Goal: Complete application form

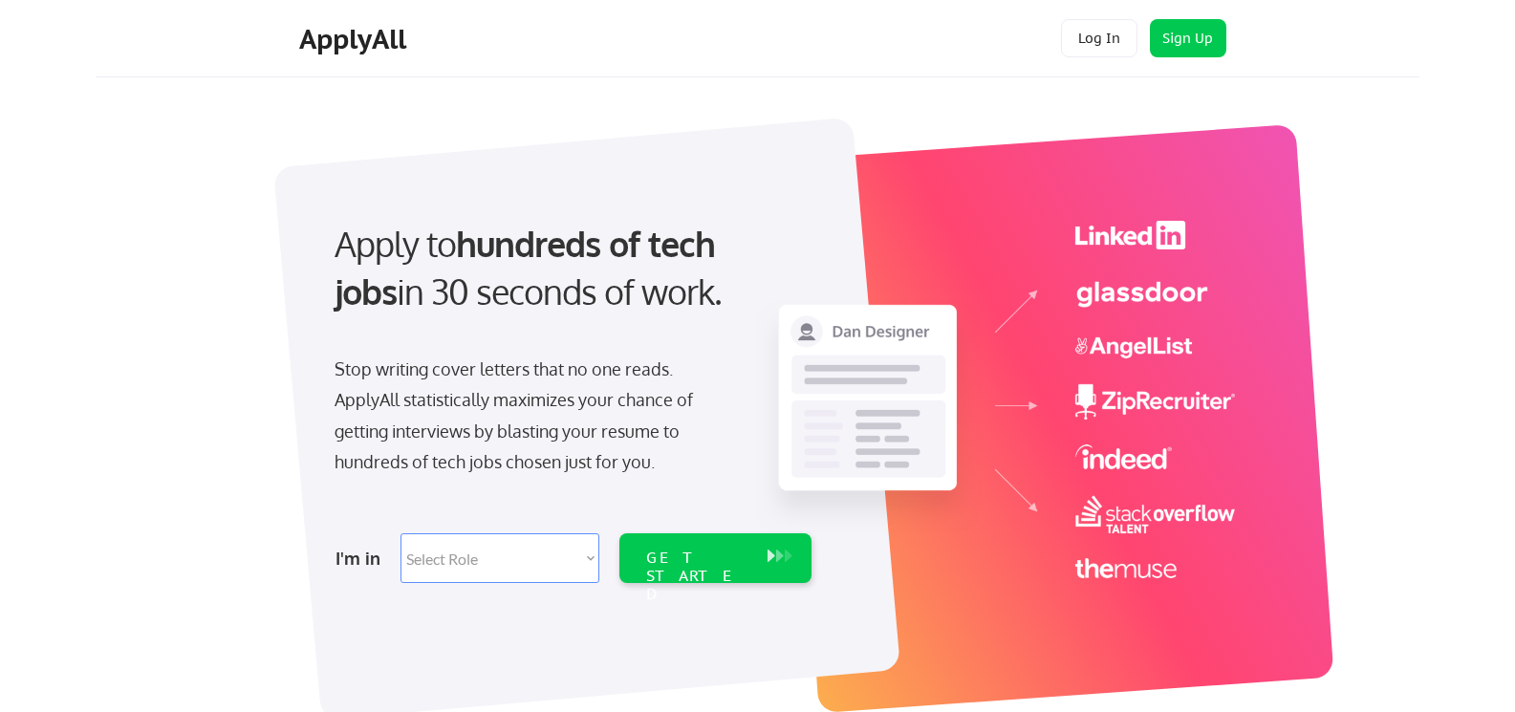
click at [540, 570] on select "Select Role Software Engineering Product Management Customer Success Sales UI/U…" at bounding box center [500, 558] width 199 height 50
select select ""sales0""
click at [401, 533] on select "Select Role Software Engineering Product Management Customer Success Sales UI/U…" at bounding box center [500, 558] width 199 height 50
select select ""sales0""
click at [595, 572] on select "Select Role Software Engineering Product Management Customer Success Sales UI/U…" at bounding box center [500, 558] width 199 height 50
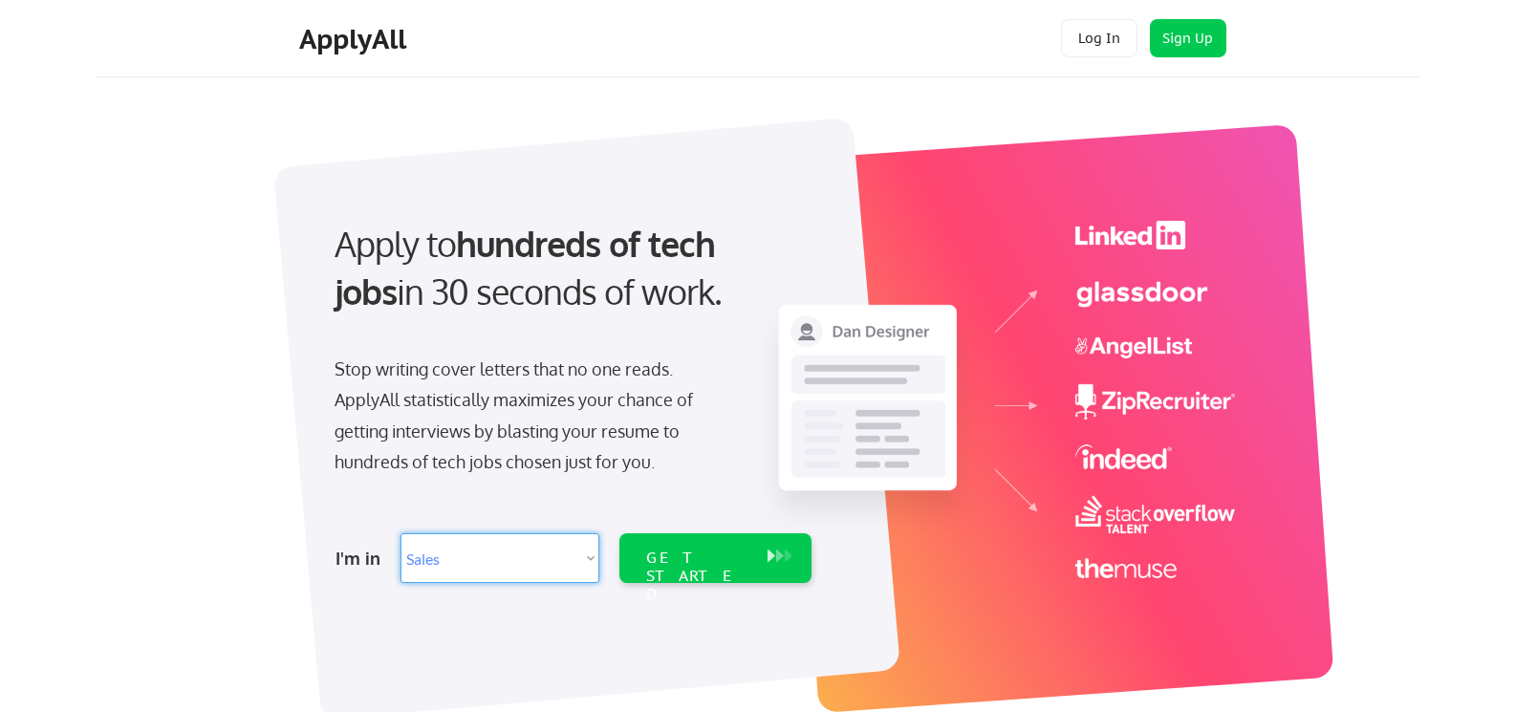
select select ""sales""
click at [401, 533] on select "Select Role Software Engineering Product Management Customer Success Sales UI/U…" at bounding box center [500, 558] width 199 height 50
select select ""sales""
click at [570, 589] on div "I'm in Select Role Software Engineering Product Management Customer Success Sal…" at bounding box center [571, 558] width 534 height 67
click at [576, 556] on select "Select Role Software Engineering Product Management Customer Success Sales UI/U…" at bounding box center [500, 558] width 199 height 50
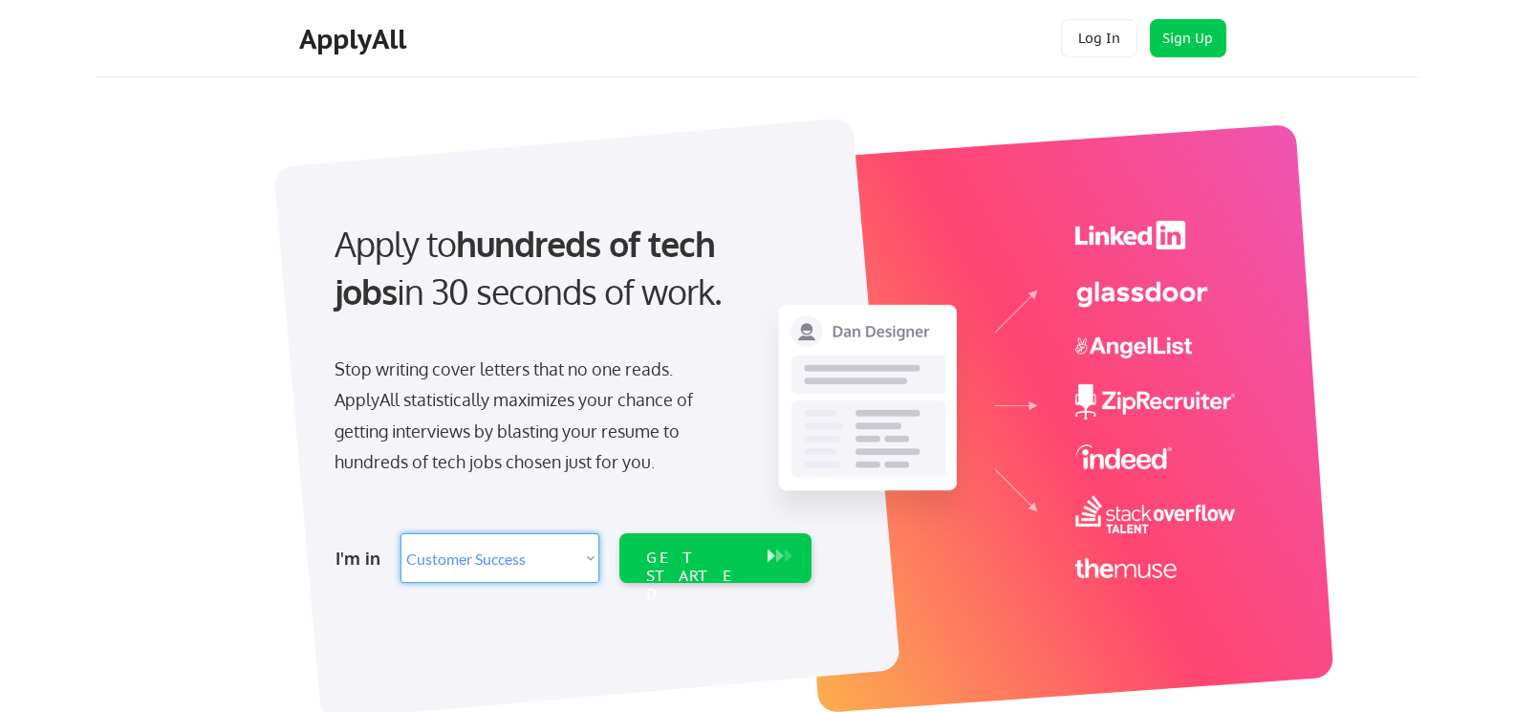
click at [741, 580] on div "GET STARTED" at bounding box center [697, 558] width 121 height 50
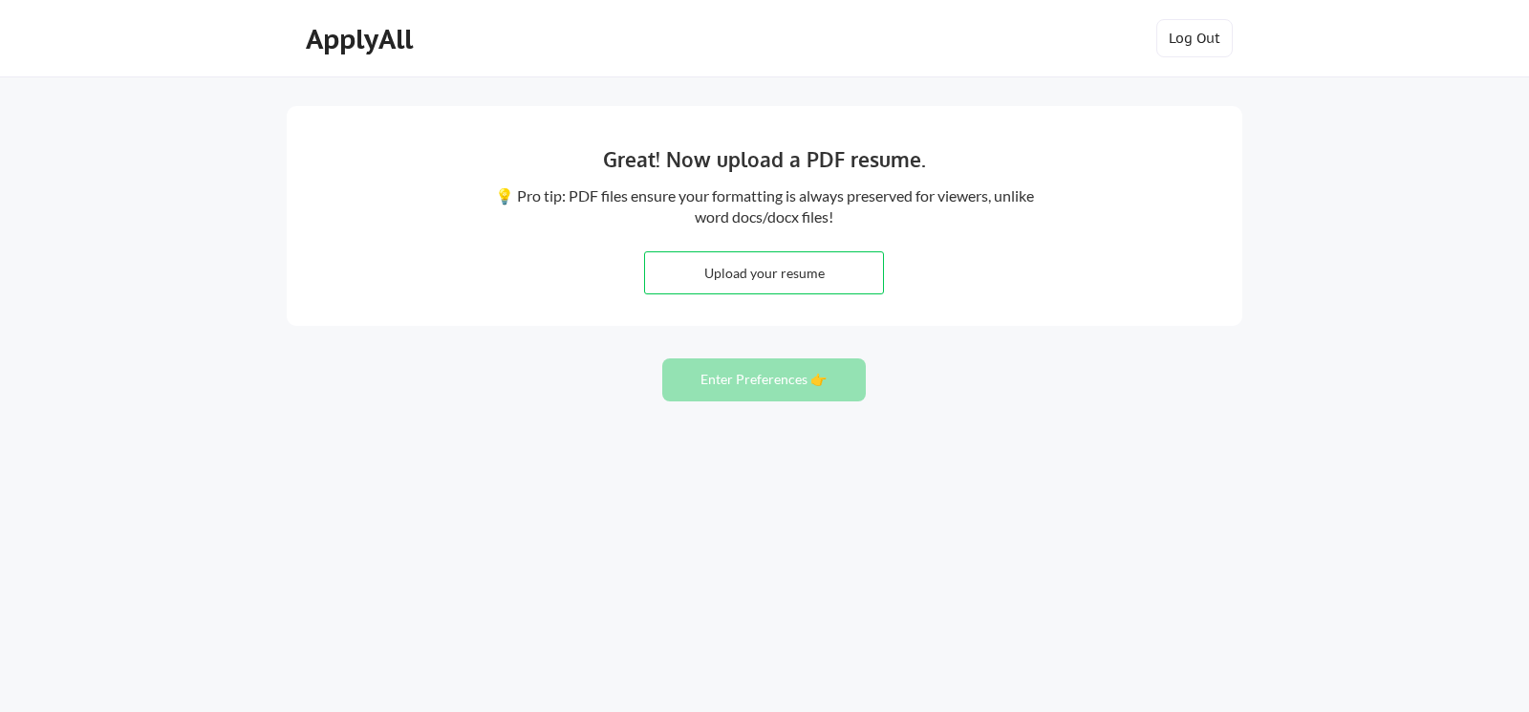
click at [792, 277] on input "file" at bounding box center [764, 272] width 238 height 41
type input "C:\fakepath\BobRichardsonResume (1).docx"
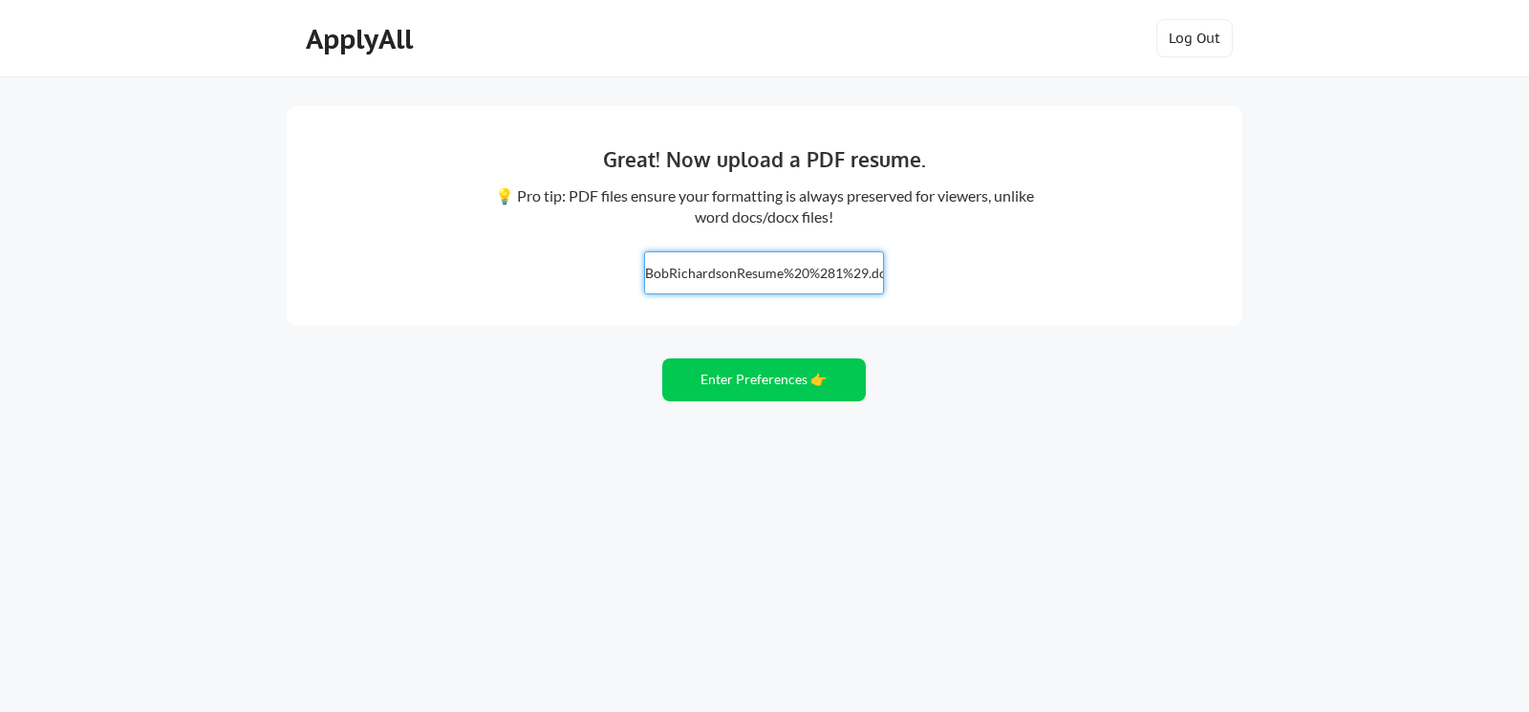
click at [825, 385] on button "Enter Preferences 👉" at bounding box center [764, 379] width 204 height 43
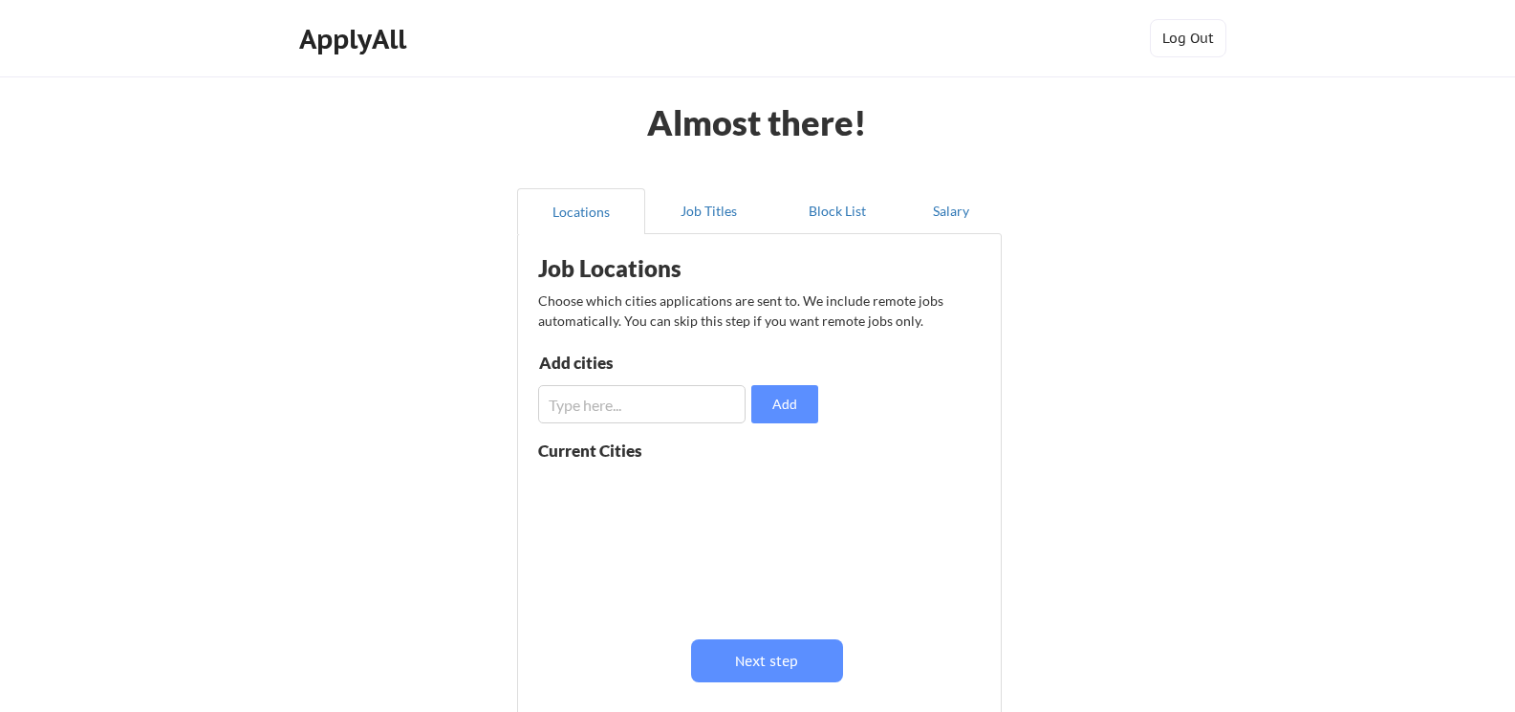
click at [571, 411] on input "input" at bounding box center [641, 404] width 207 height 38
type input "s"
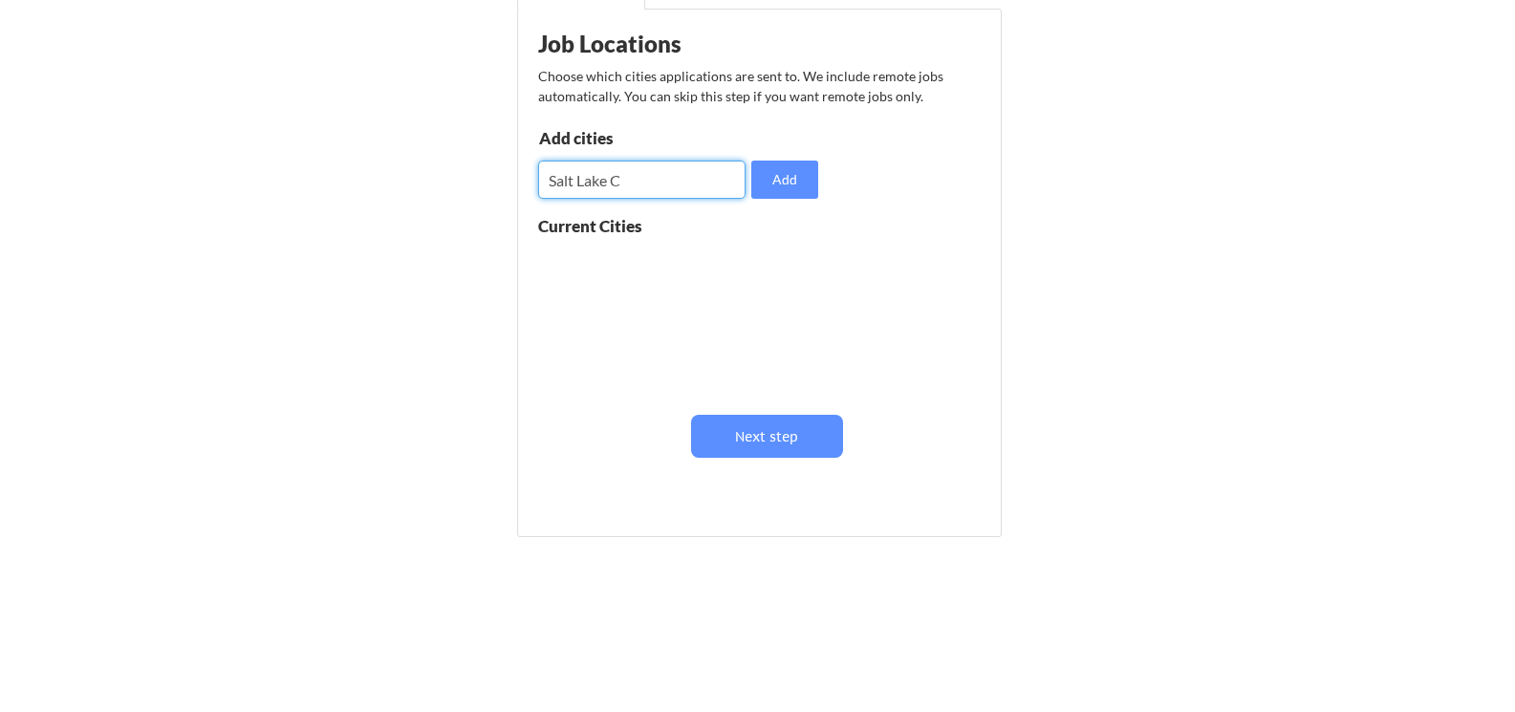
click at [0, 473] on div "Almost there! Locations Job Titles Block List Salary Job Locations Choose which…" at bounding box center [757, 243] width 1515 height 937
click at [640, 178] on input "input" at bounding box center [641, 180] width 207 height 38
type input "[GEOGRAPHIC_DATA]"
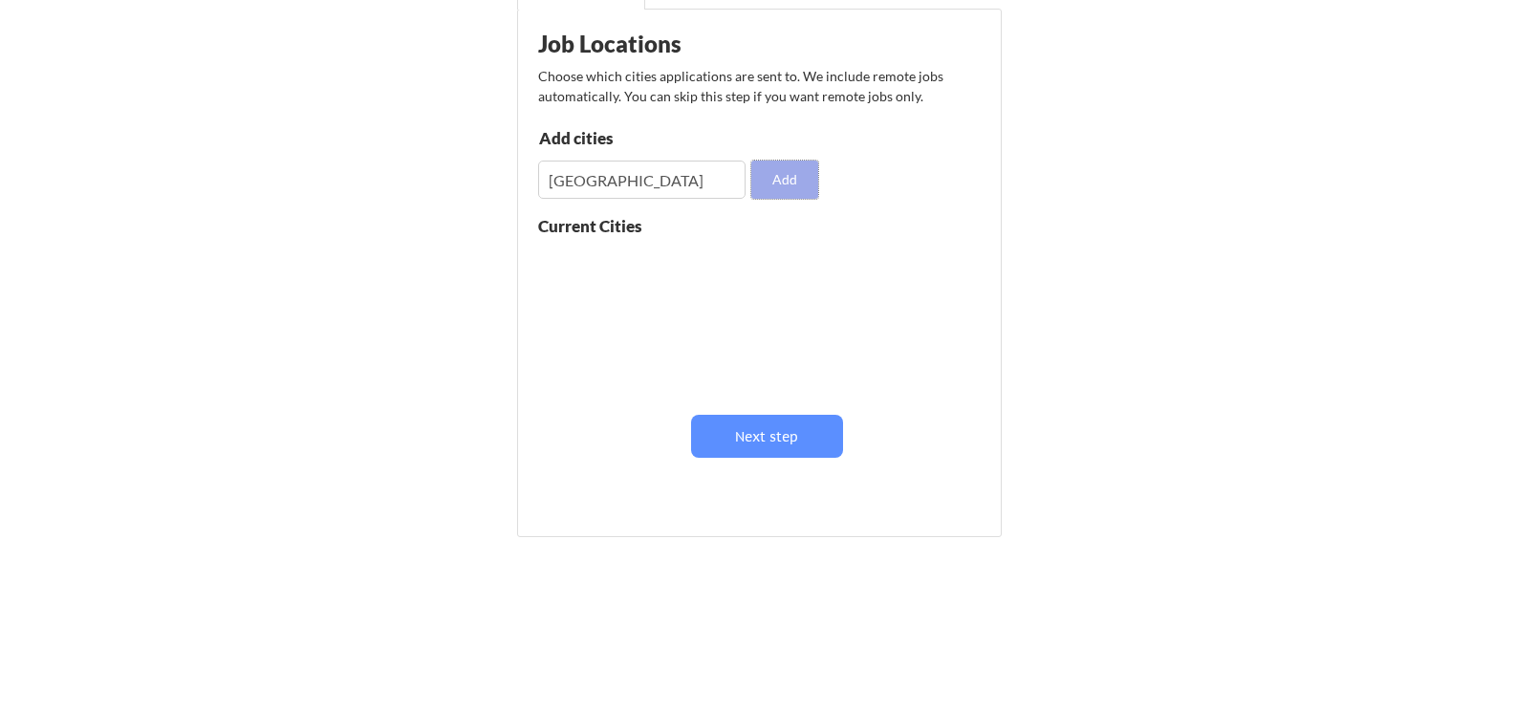
click at [785, 175] on button "Add" at bounding box center [784, 180] width 67 height 38
click at [756, 264] on button at bounding box center [759, 263] width 14 height 14
click at [648, 184] on input "input" at bounding box center [641, 180] width 207 height 38
type input "[GEOGRAPHIC_DATA], [GEOGRAPHIC_DATA]"
click at [786, 182] on button "Add" at bounding box center [784, 180] width 67 height 38
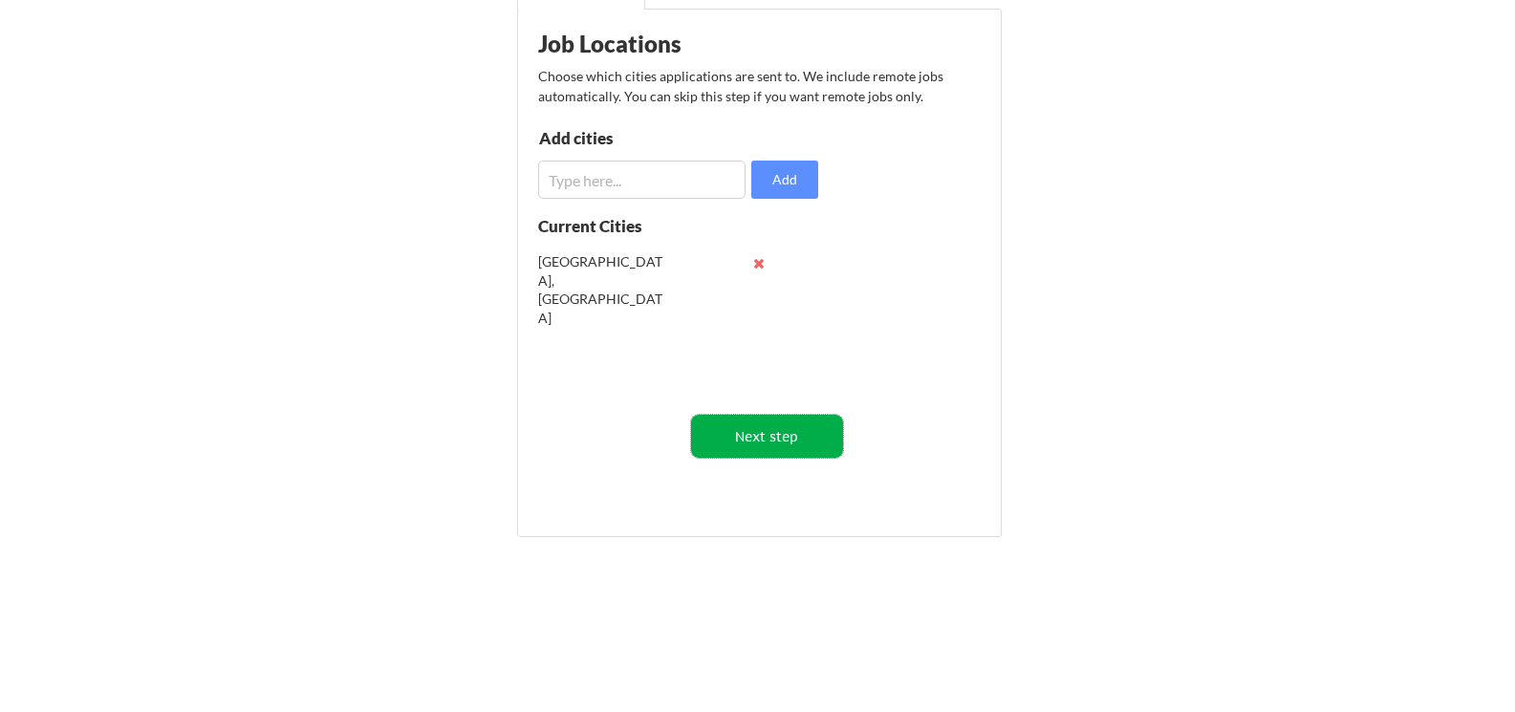
click at [772, 431] on button "Next step" at bounding box center [767, 436] width 152 height 43
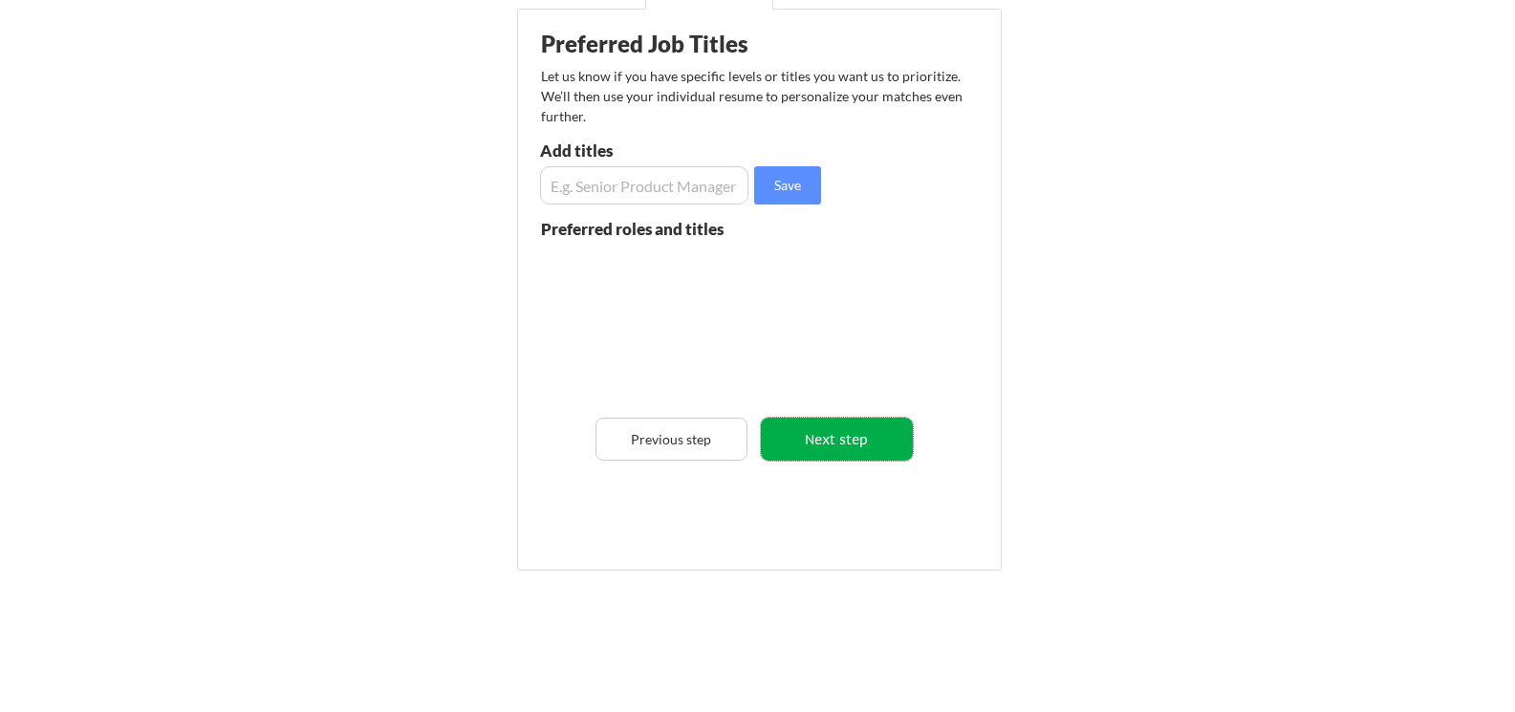
drag, startPoint x: 772, startPoint y: 431, endPoint x: 764, endPoint y: 454, distance: 24.5
click at [764, 454] on button "Next step" at bounding box center [837, 439] width 152 height 43
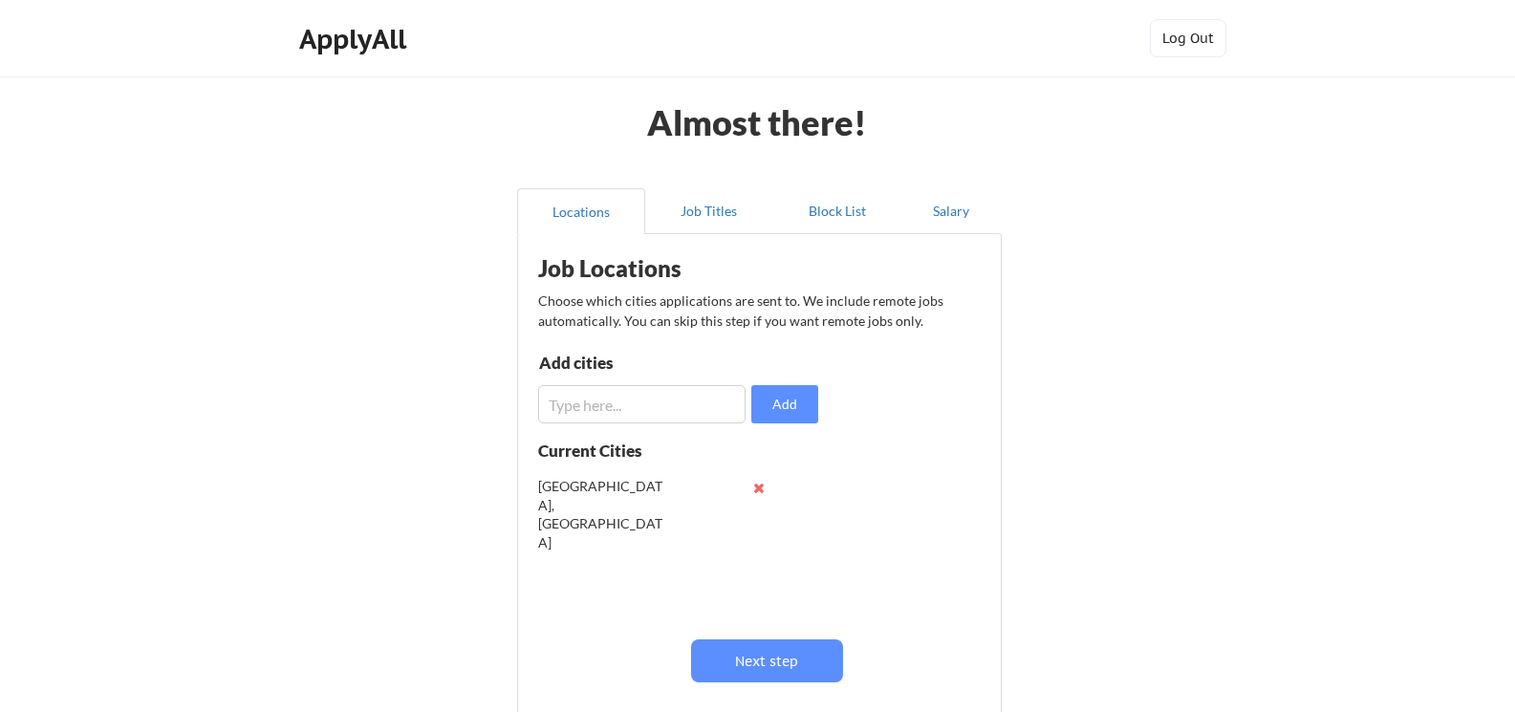
scroll to position [225, 0]
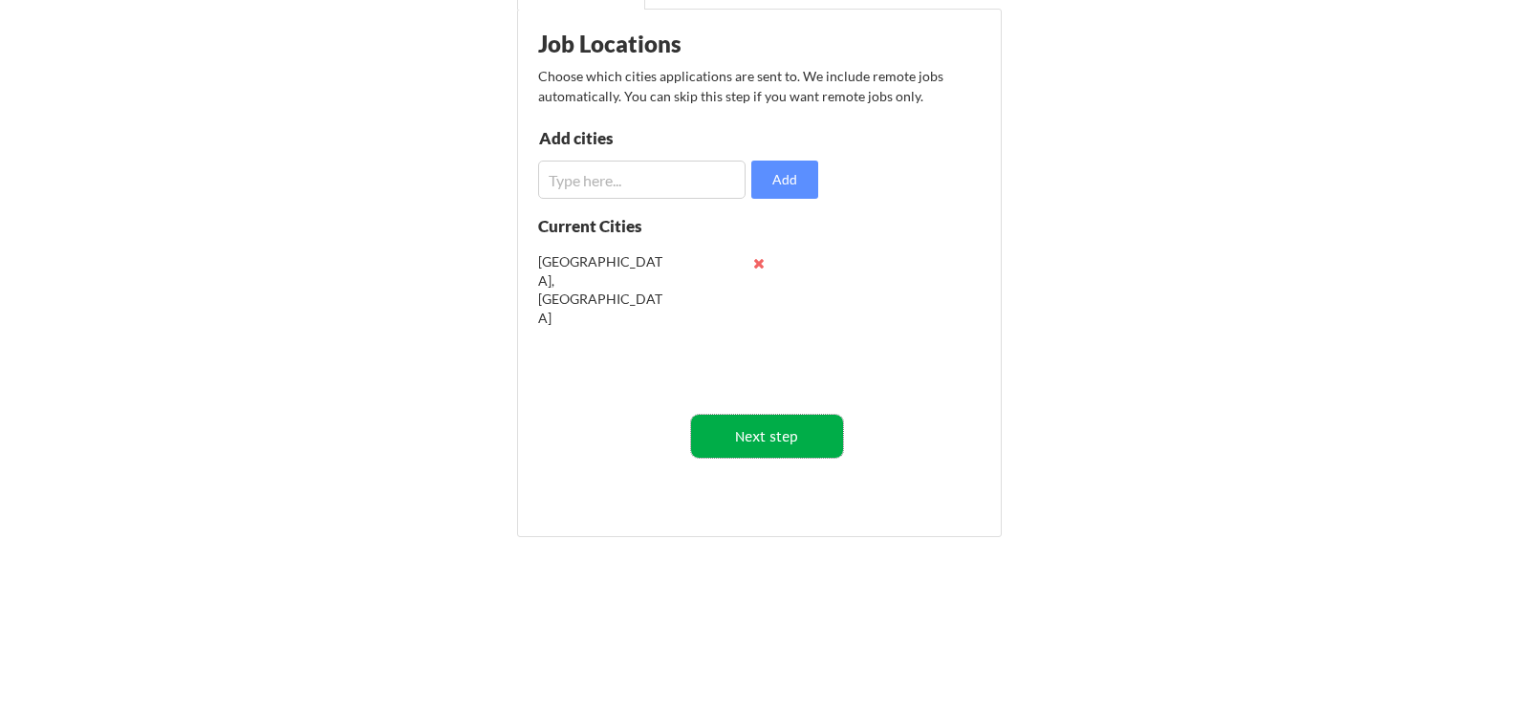
click at [775, 434] on button "Next step" at bounding box center [767, 436] width 152 height 43
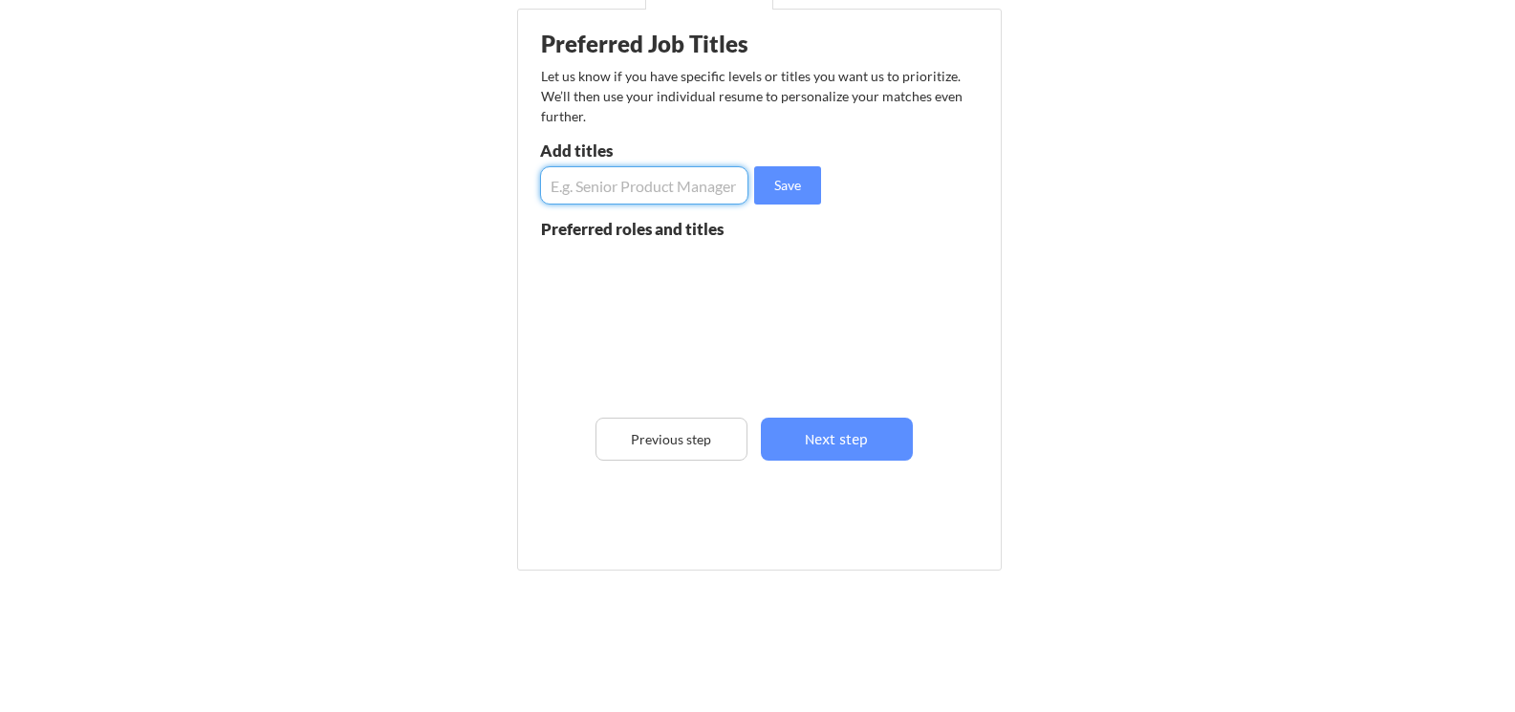
click at [598, 189] on input "input" at bounding box center [644, 185] width 208 height 38
type input "VP Customer Service"
click at [778, 182] on button "Save" at bounding box center [787, 185] width 67 height 38
click at [586, 191] on input "input" at bounding box center [644, 185] width 208 height 38
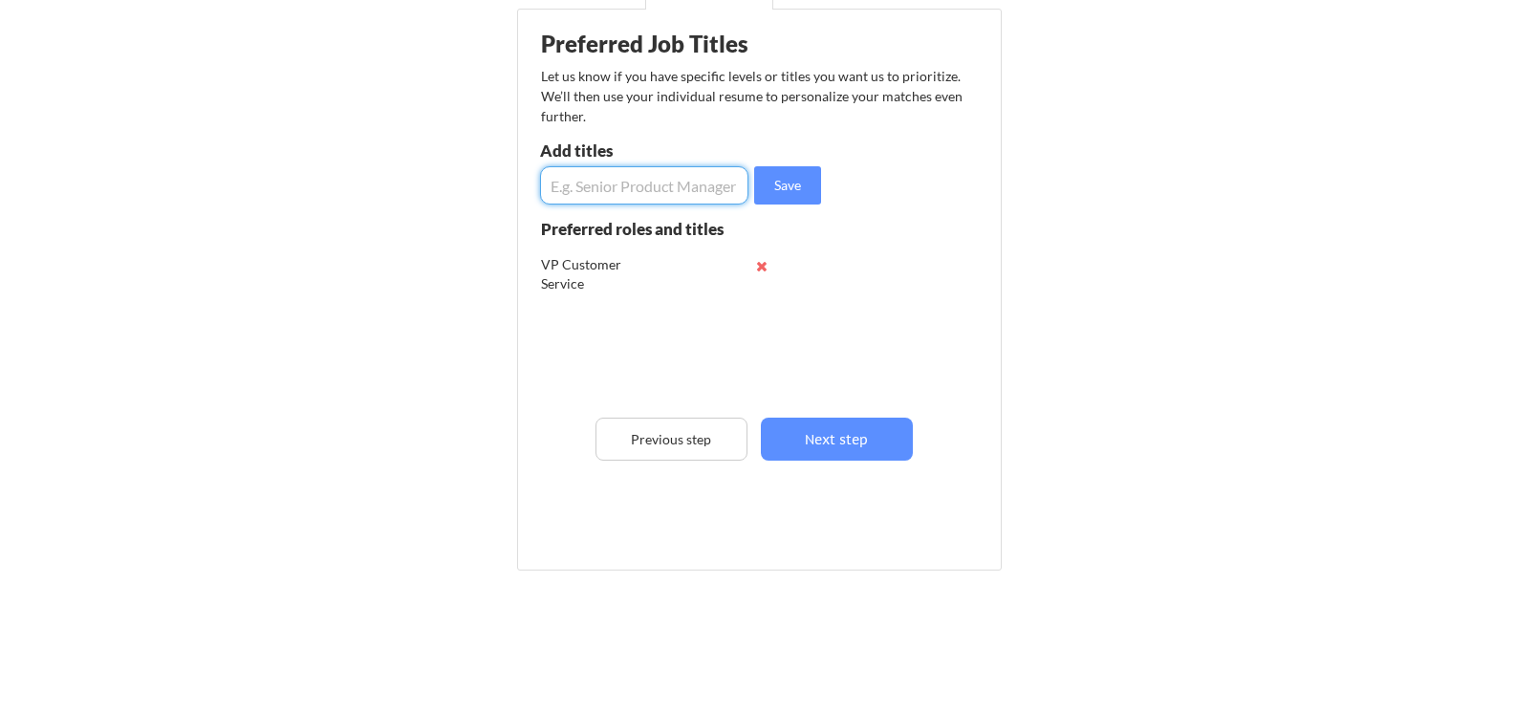
click at [586, 191] on input "input" at bounding box center [644, 185] width 208 height 38
type input "VP Operations"
click at [788, 182] on button "Save" at bounding box center [787, 185] width 67 height 38
click at [651, 187] on input "input" at bounding box center [644, 185] width 208 height 38
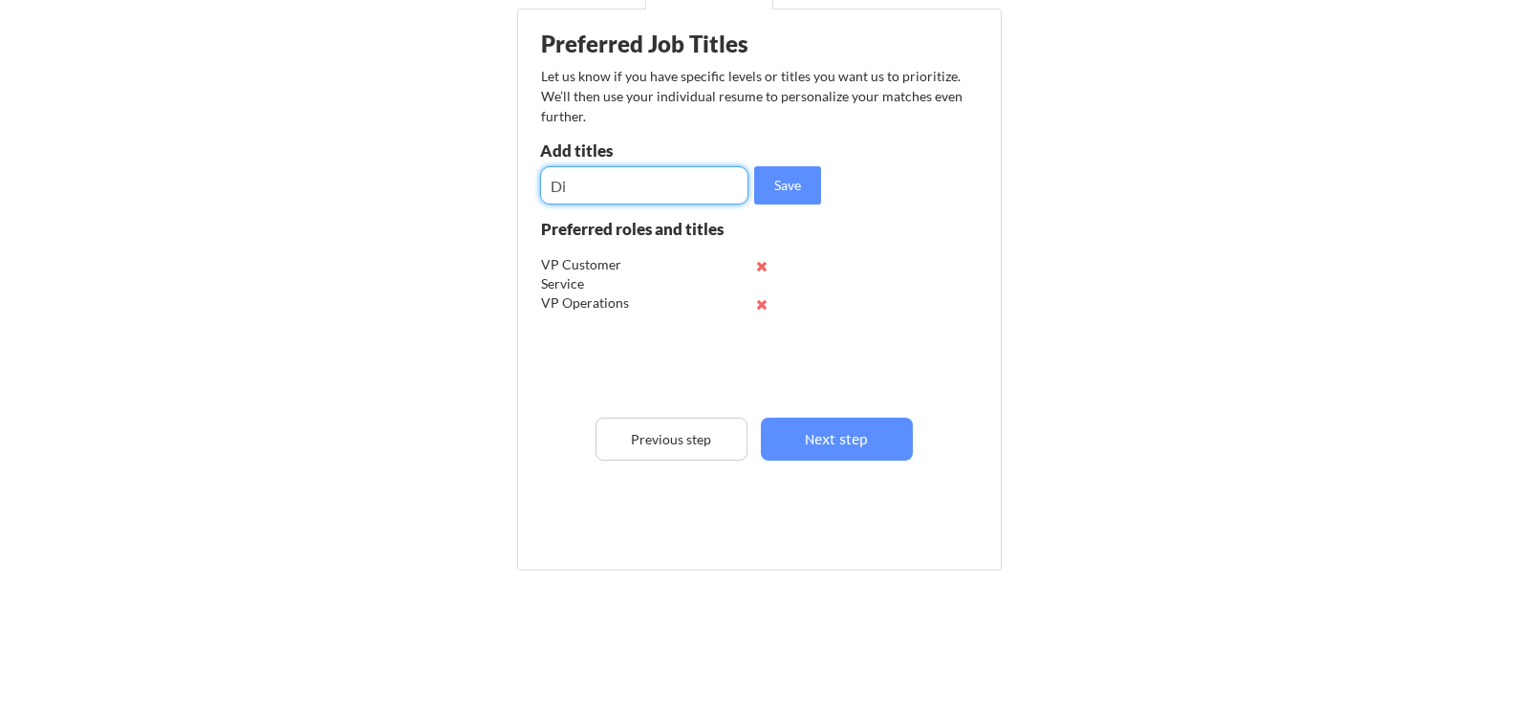
type input "D"
type input "Sr. Director Customer Service"
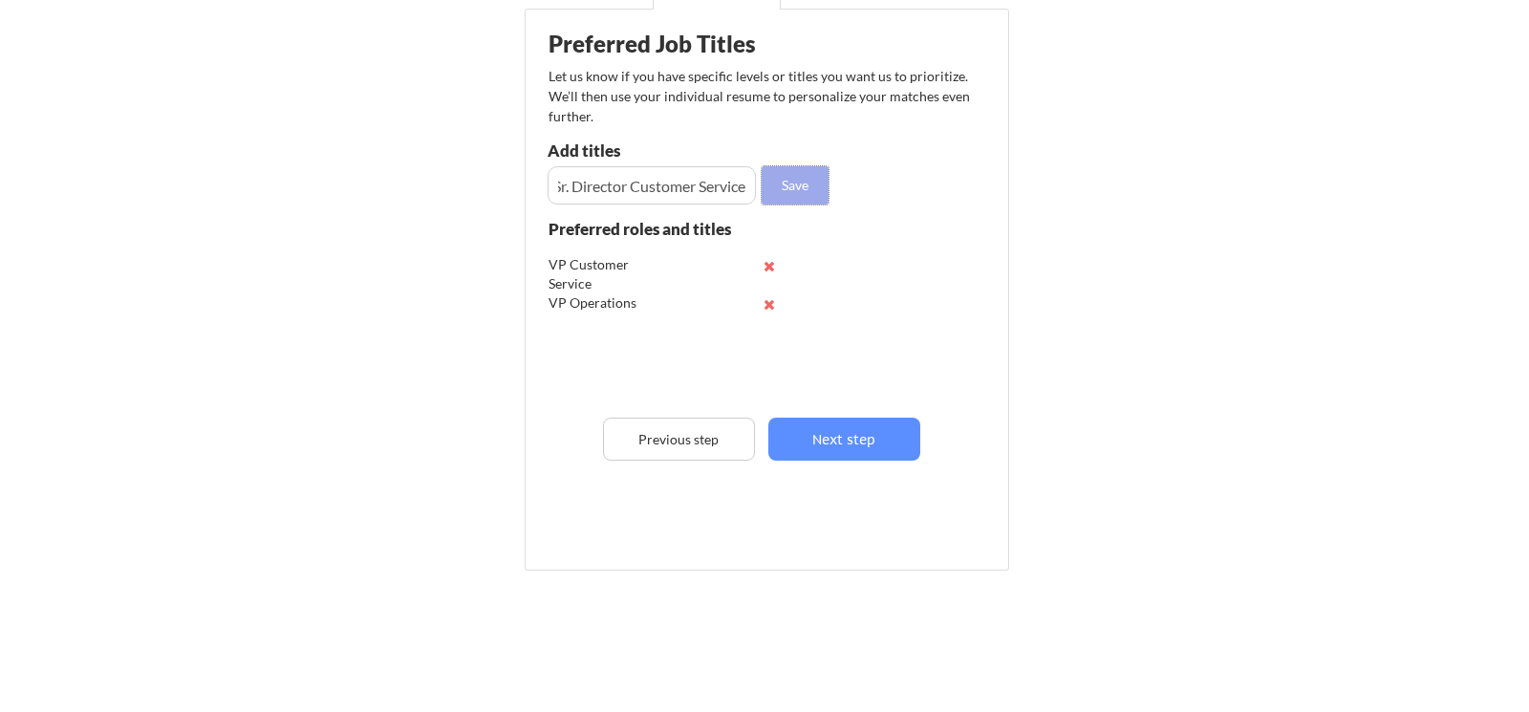
scroll to position [0, 0]
click at [787, 185] on button "Save" at bounding box center [787, 185] width 67 height 38
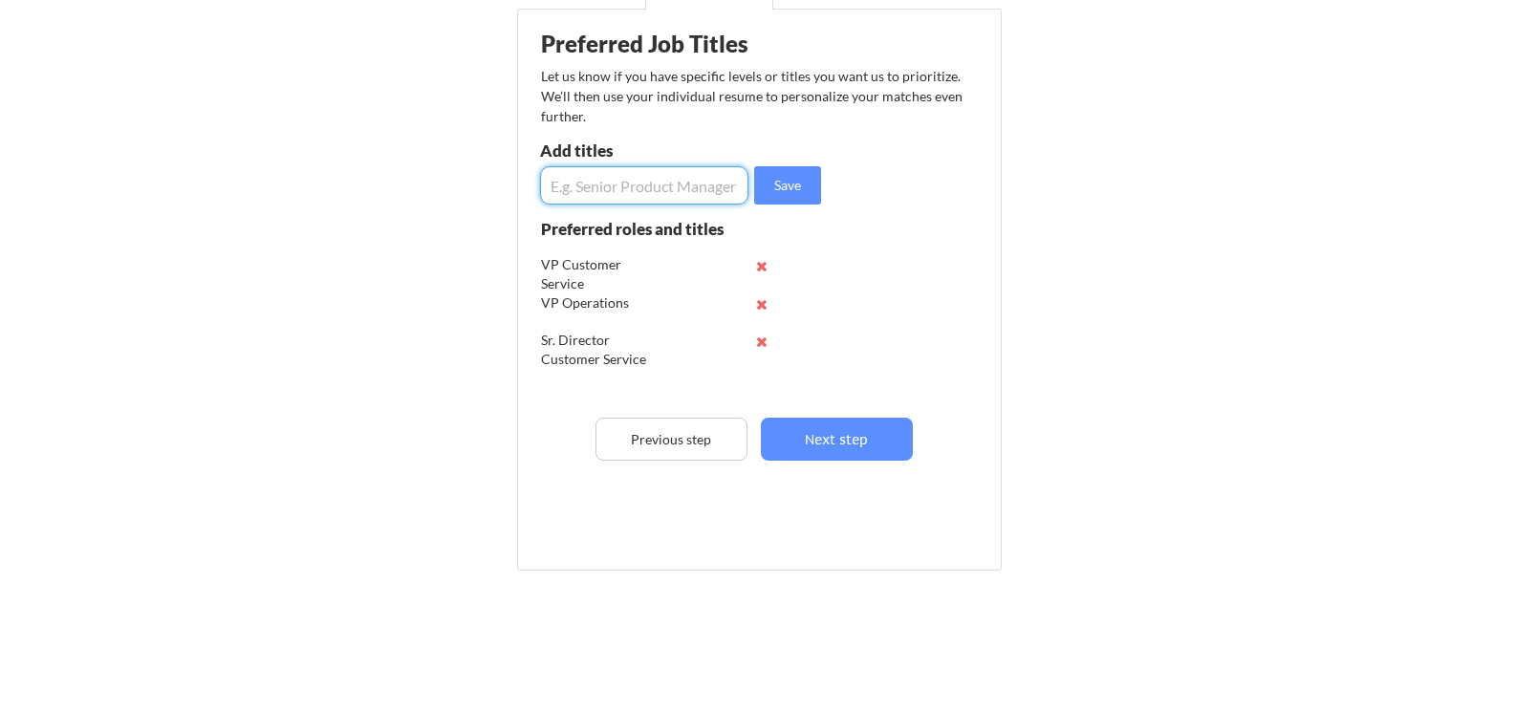
click at [636, 195] on input "input" at bounding box center [644, 185] width 208 height 38
type input "Sr. Director Operations"
click at [782, 179] on button "Save" at bounding box center [787, 185] width 67 height 38
click at [604, 188] on input "input" at bounding box center [644, 185] width 208 height 38
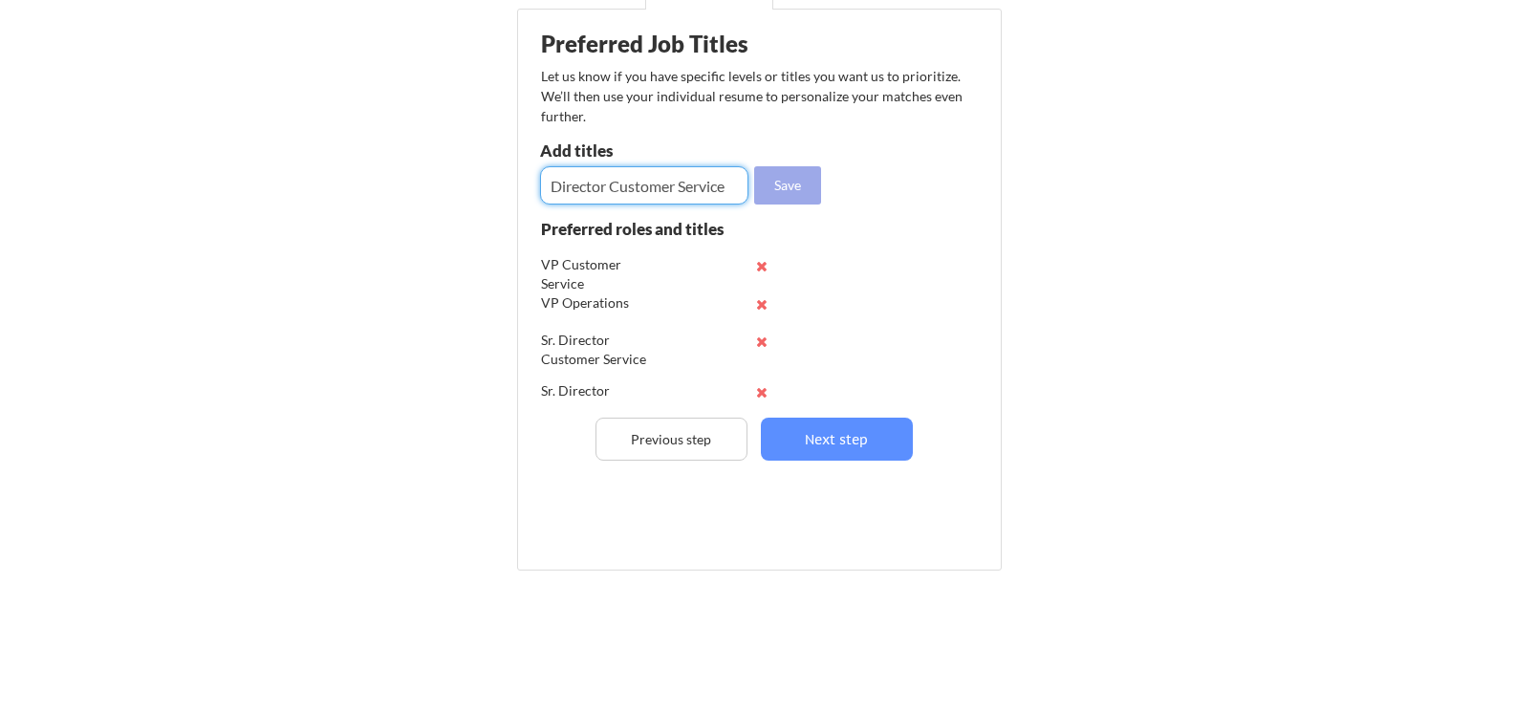
type input "Director Customer Service"
click at [795, 182] on button "Save" at bounding box center [787, 185] width 67 height 38
click at [674, 189] on input "input" at bounding box center [644, 185] width 208 height 38
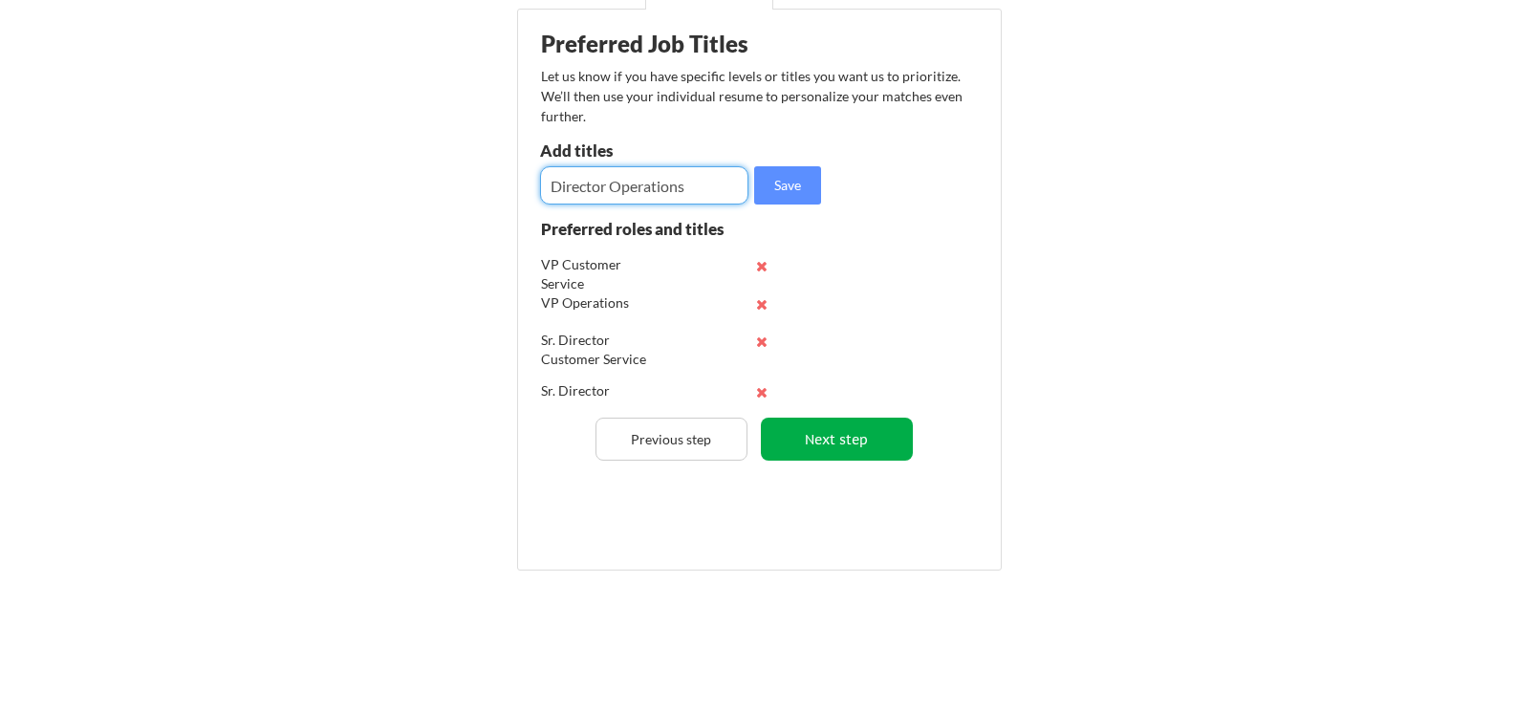
type input "Director Operations"
click at [832, 435] on button "Next step" at bounding box center [837, 439] width 152 height 43
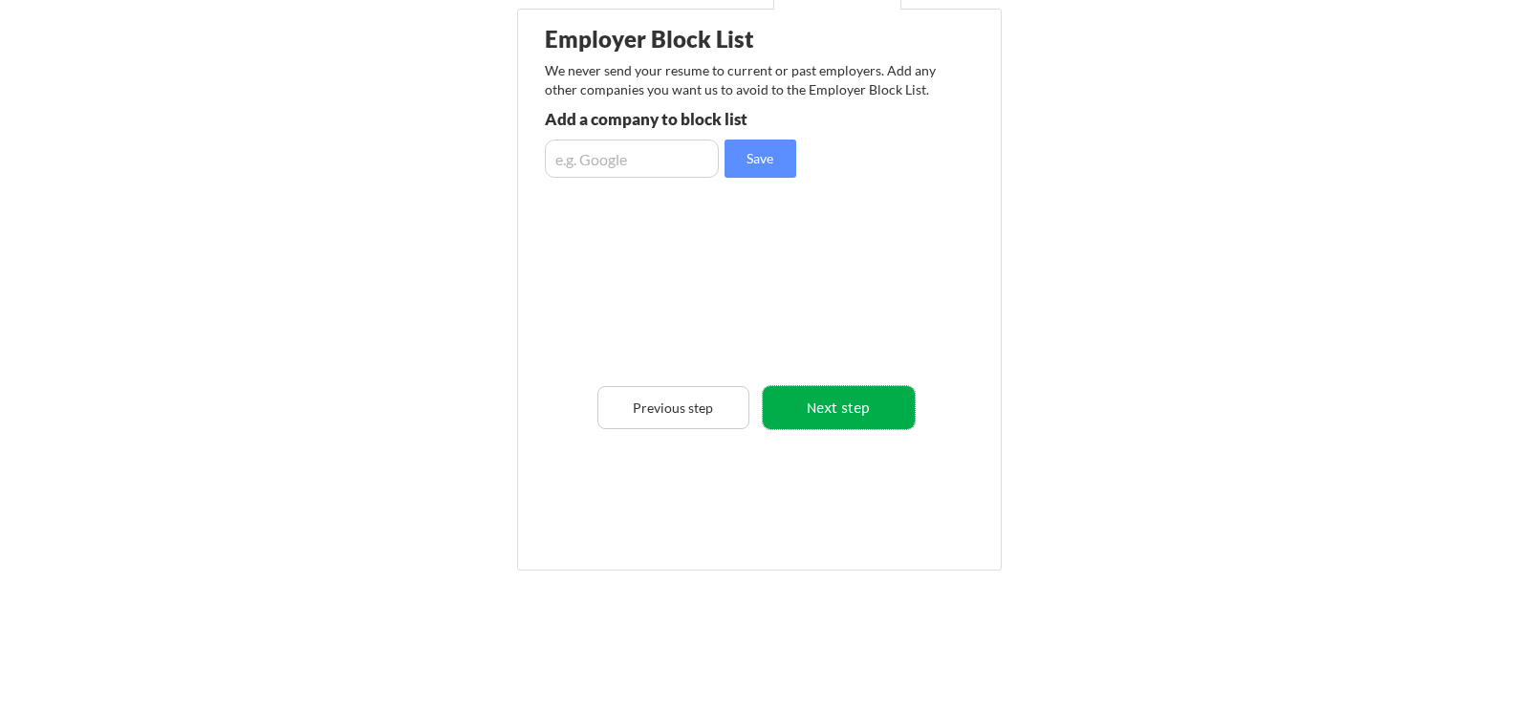
click at [818, 413] on button "Next step" at bounding box center [839, 407] width 152 height 43
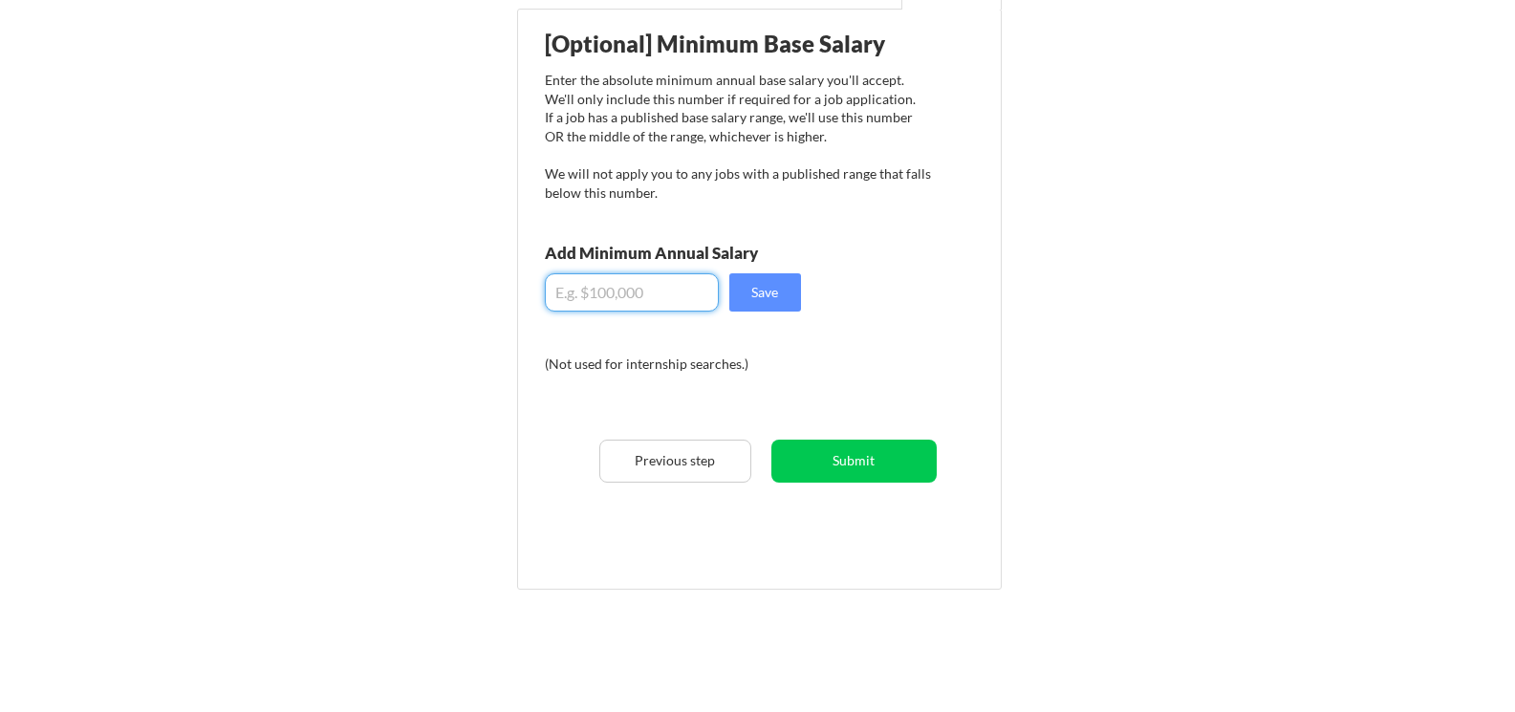
click at [685, 283] on input "input" at bounding box center [632, 292] width 174 height 38
type input "$150,000"
click at [759, 279] on button "Save" at bounding box center [765, 292] width 72 height 38
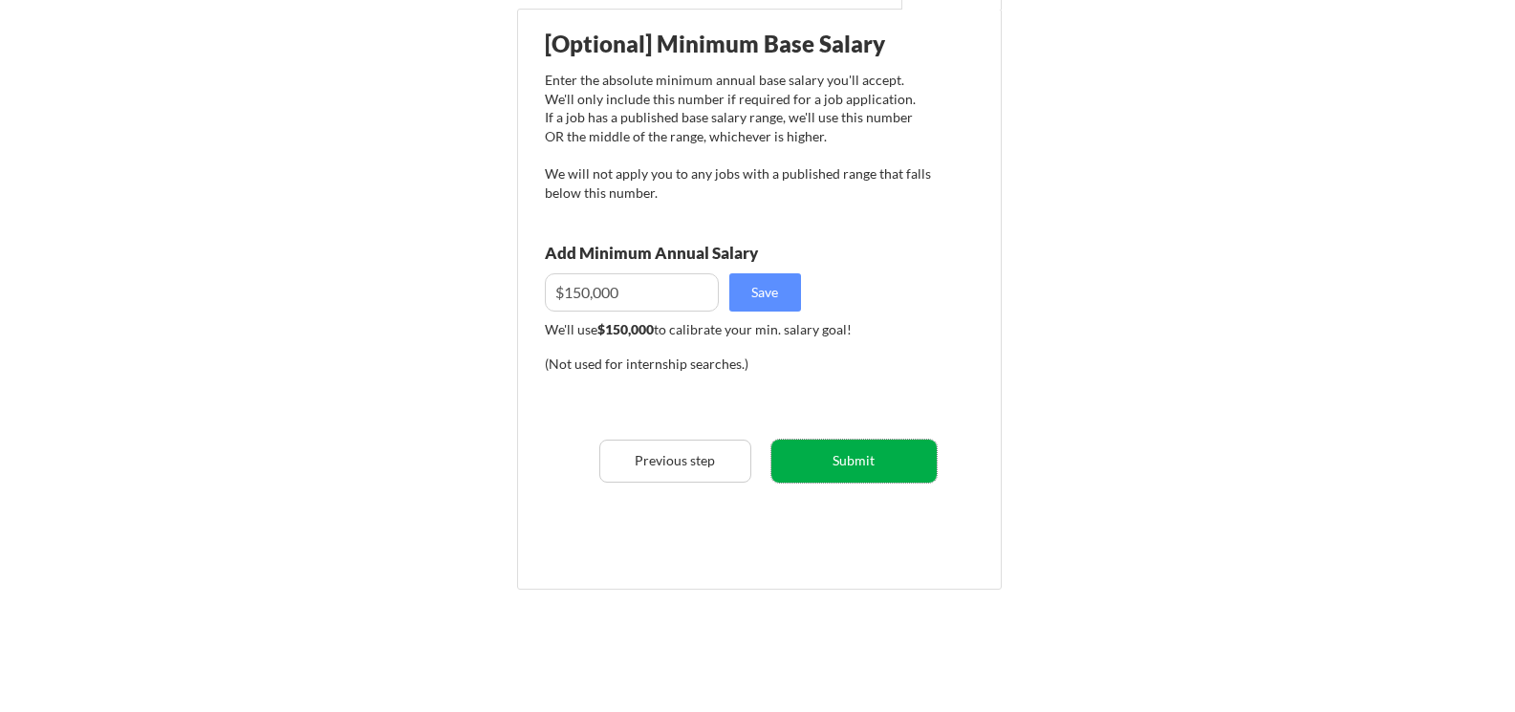
click at [847, 463] on button "Submit" at bounding box center [853, 461] width 165 height 43
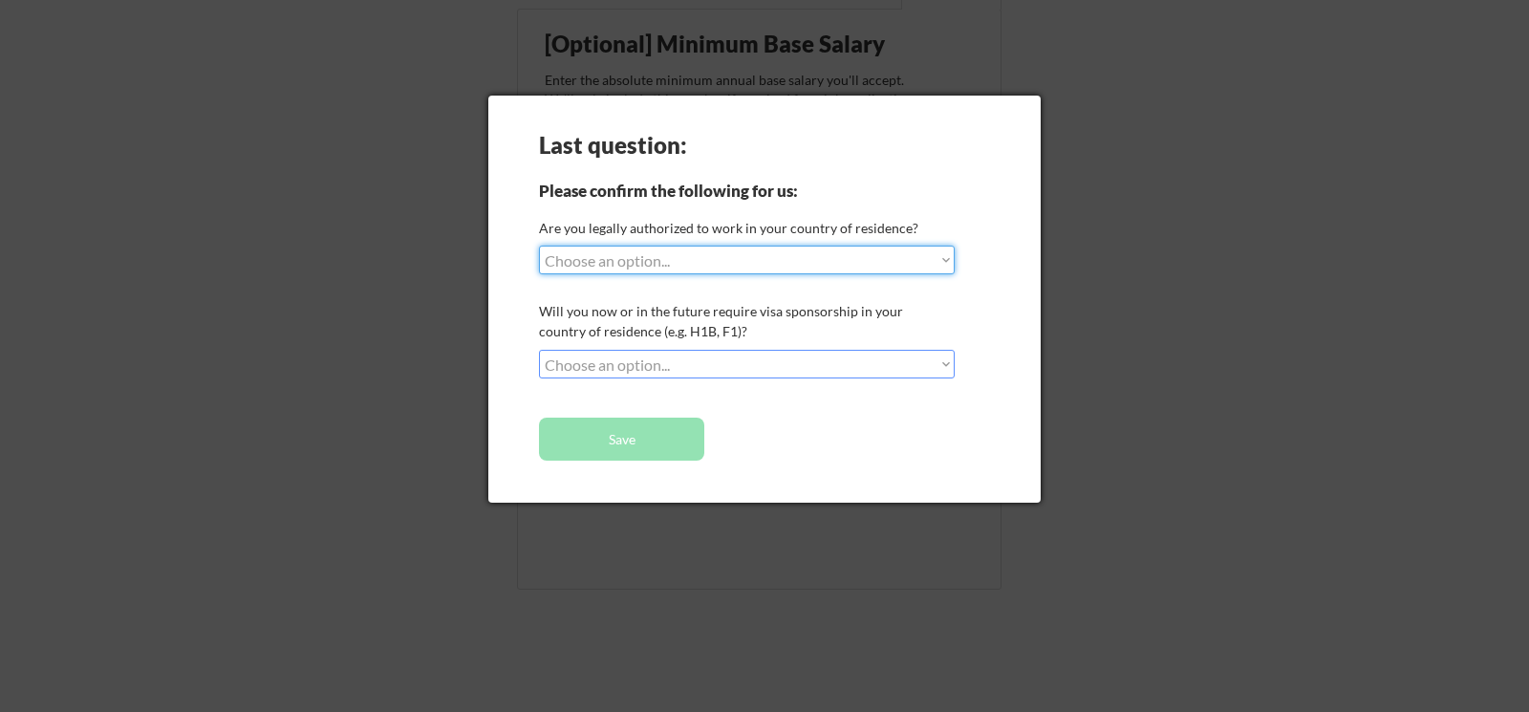
click at [789, 261] on select "Choose an option... Yes, I am a US Citizen Yes, I am a Canadian Citizen Yes, I …" at bounding box center [747, 260] width 416 height 29
select select ""yes__i_am_a_us_citizen""
click at [539, 246] on select "Choose an option... Yes, I am a US Citizen Yes, I am a Canadian Citizen Yes, I …" at bounding box center [747, 260] width 416 height 29
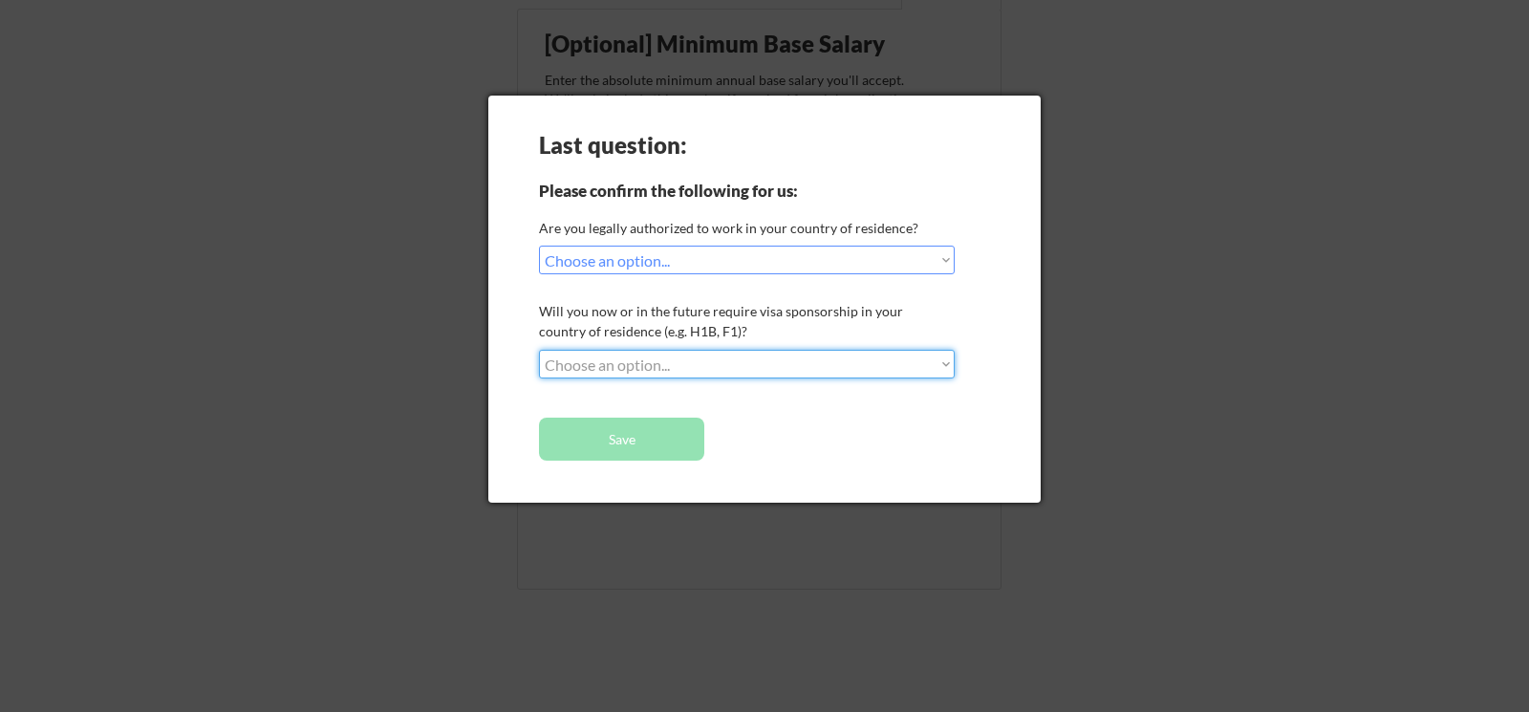
click at [728, 371] on select "Choose an option... No, I will not need sponsorship Yes, I will need sponsorship" at bounding box center [747, 364] width 416 height 29
select select ""no__i_will_not_need_sponsorship""
click at [539, 350] on select "Choose an option... No, I will not need sponsorship Yes, I will need sponsorship" at bounding box center [747, 364] width 416 height 29
click at [664, 445] on button "Save" at bounding box center [621, 439] width 165 height 43
